Goal: Information Seeking & Learning: Learn about a topic

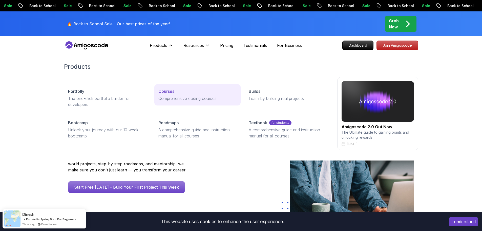
click at [166, 95] on p "Comprehensive coding courses" at bounding box center [197, 98] width 78 height 6
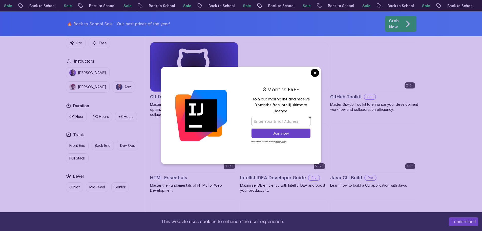
scroll to position [557, 0]
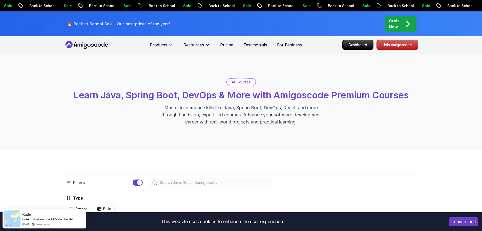
scroll to position [0, 0]
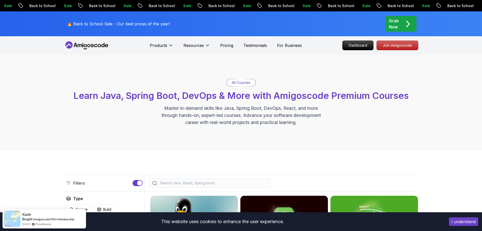
click at [238, 83] on p "All Courses" at bounding box center [241, 82] width 19 height 5
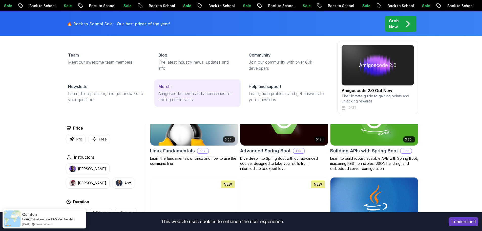
scroll to position [127, 0]
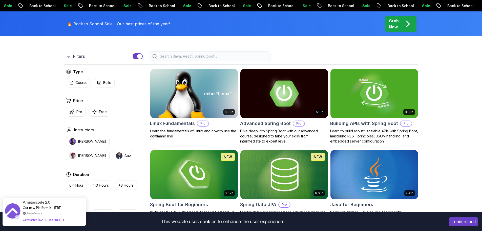
click at [35, 219] on div "Get started today. It's FREE" at bounding box center [43, 219] width 41 height 6
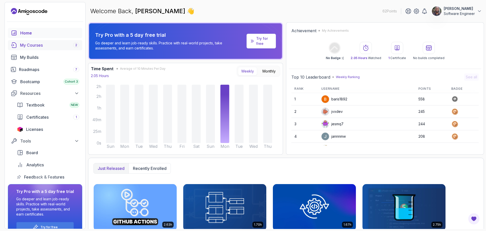
click at [37, 44] on div "My Courses 2" at bounding box center [49, 45] width 59 height 6
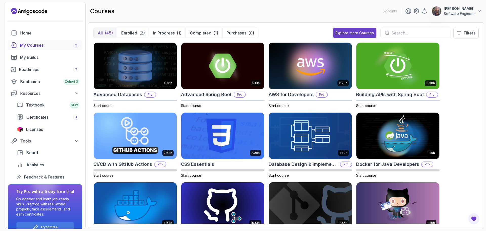
click at [460, 30] on button "Filters" at bounding box center [465, 33] width 25 height 11
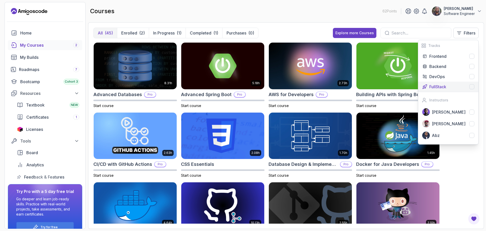
click at [472, 87] on div at bounding box center [471, 86] width 5 height 5
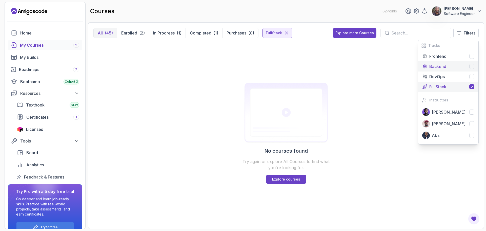
click at [473, 67] on div at bounding box center [471, 66] width 5 height 5
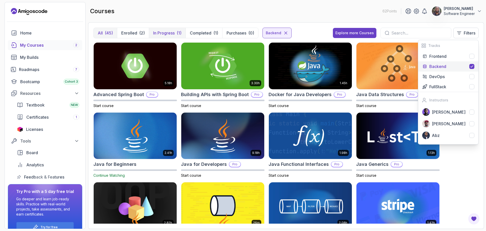
click at [169, 33] on p "In Progress" at bounding box center [164, 33] width 22 height 6
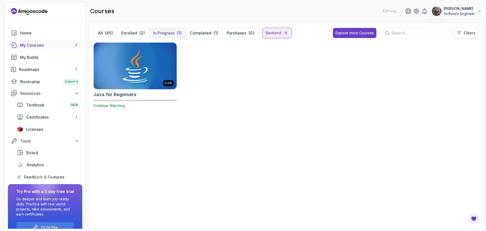
click at [467, 35] on p "Filters" at bounding box center [470, 33] width 12 height 6
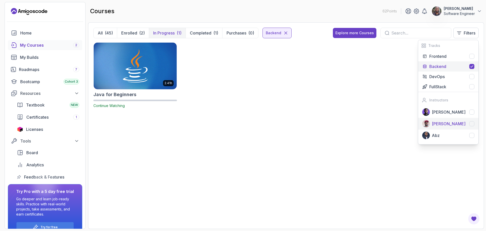
click at [471, 125] on div at bounding box center [471, 123] width 5 height 5
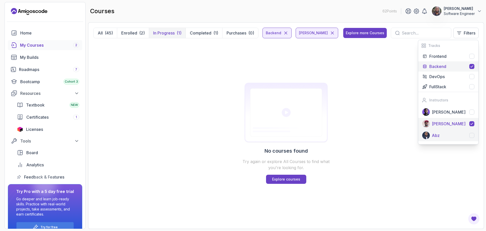
click at [473, 135] on div at bounding box center [471, 135] width 5 height 5
click at [102, 32] on p "All" at bounding box center [100, 33] width 5 height 6
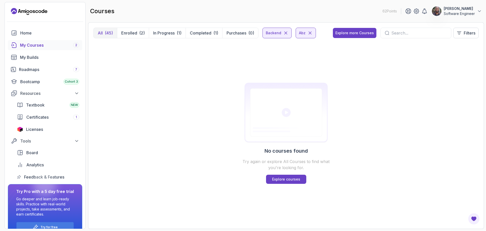
click at [104, 33] on button "All (45)" at bounding box center [105, 33] width 23 height 10
click at [467, 33] on p "Filters" at bounding box center [470, 33] width 12 height 6
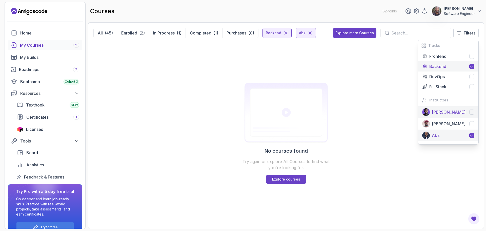
click at [455, 112] on p "[PERSON_NAME]" at bounding box center [449, 112] width 34 height 6
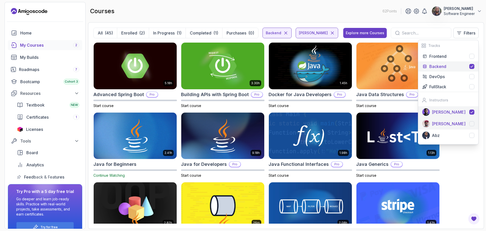
click at [441, 125] on p "[PERSON_NAME]" at bounding box center [449, 124] width 34 height 6
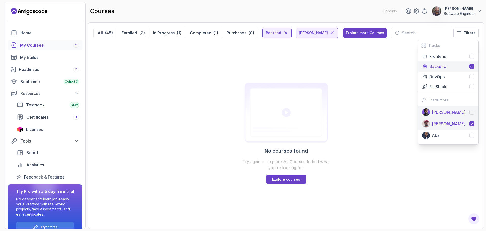
click at [443, 113] on p "[PERSON_NAME]" at bounding box center [449, 112] width 34 height 6
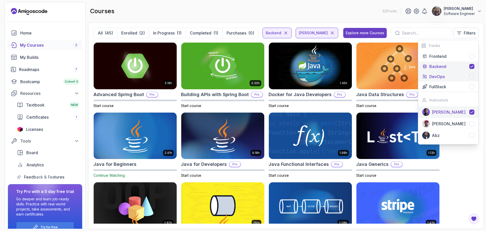
click at [444, 76] on p "DevOps" at bounding box center [436, 76] width 15 height 6
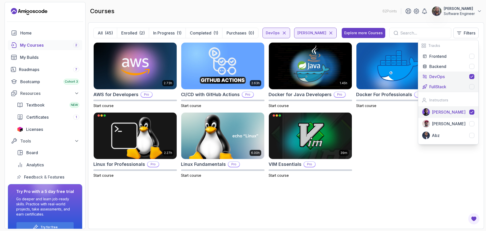
click at [442, 86] on p "FullStack" at bounding box center [437, 87] width 17 height 6
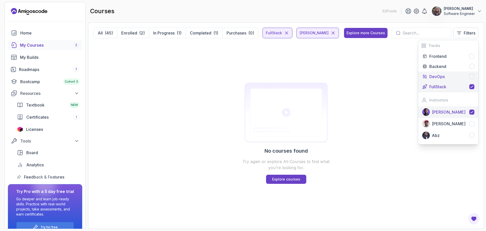
drag, startPoint x: 441, startPoint y: 75, endPoint x: 441, endPoint y: 73, distance: 2.8
click at [441, 75] on p "DevOps" at bounding box center [436, 76] width 15 height 6
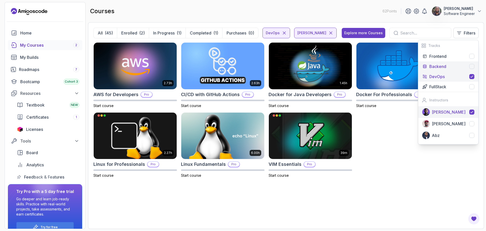
click at [440, 67] on p "Backend" at bounding box center [437, 66] width 17 height 6
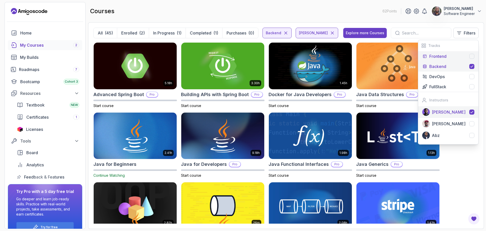
click at [437, 56] on p "Frontend" at bounding box center [437, 56] width 17 height 6
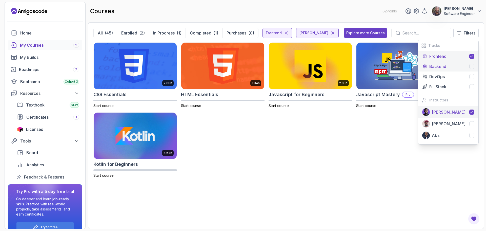
click at [438, 70] on button "Backend" at bounding box center [448, 66] width 60 height 10
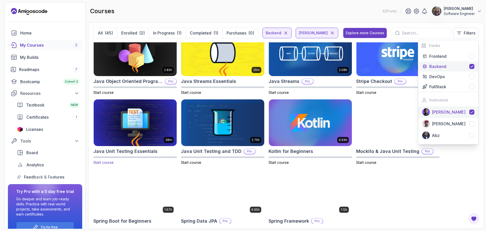
scroll to position [170, 0]
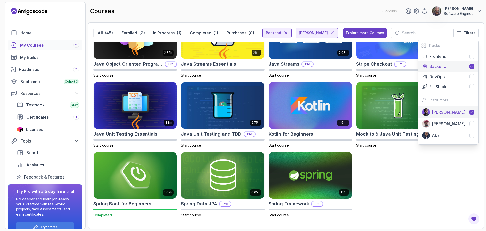
click at [388, 170] on div "5.18h Advanced Spring Boot Pro Start course 3.30h Building APIs with Spring Boo…" at bounding box center [285, 132] width 385 height 181
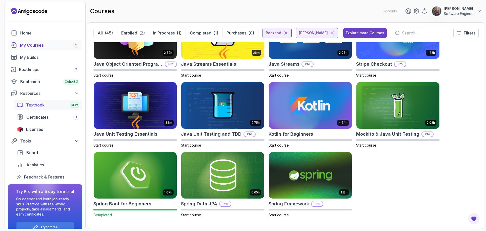
click at [35, 104] on span "Textbook" at bounding box center [35, 105] width 18 height 6
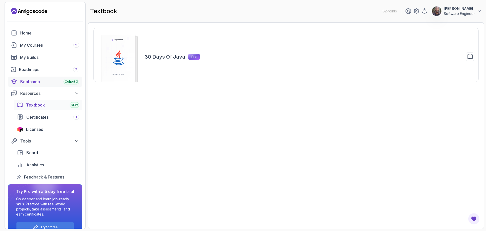
click at [34, 82] on div "Bootcamp Cohort 3" at bounding box center [49, 81] width 59 height 6
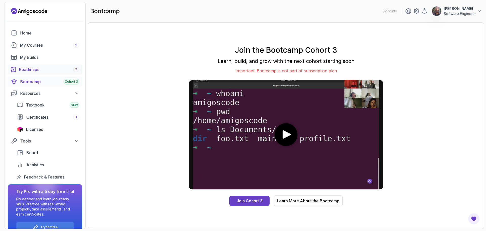
click at [32, 69] on div "Roadmaps 7" at bounding box center [49, 69] width 60 height 6
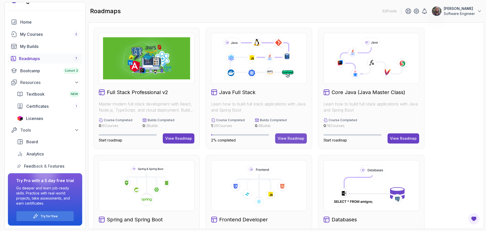
click at [290, 138] on div "View Roadmap" at bounding box center [291, 138] width 27 height 5
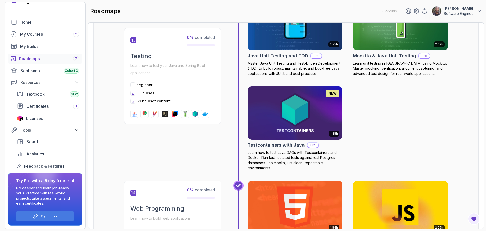
scroll to position [1631, 0]
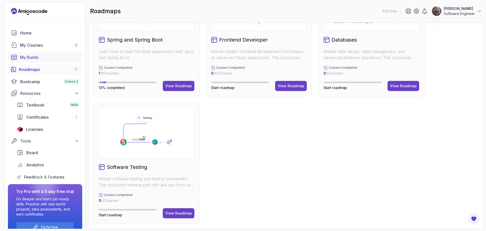
click at [37, 57] on div "My Builds" at bounding box center [49, 57] width 59 height 6
